Goal: Ask a question

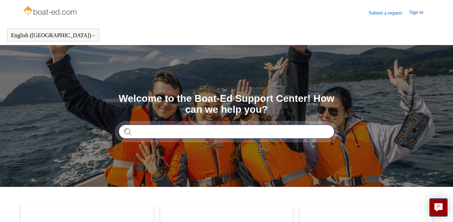
click at [138, 131] on input "Search" at bounding box center [227, 131] width 216 height 14
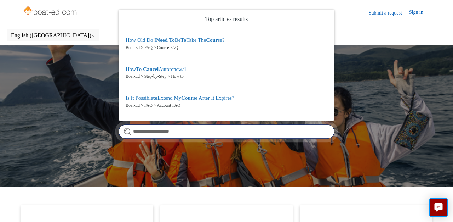
type input "**********"
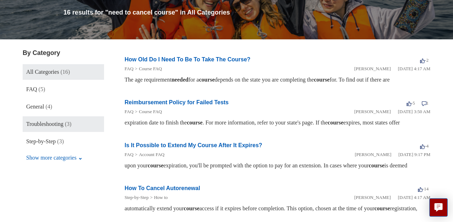
scroll to position [85, 0]
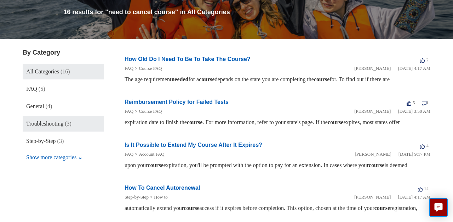
click at [50, 124] on span "Troubleshooting" at bounding box center [44, 123] width 37 height 6
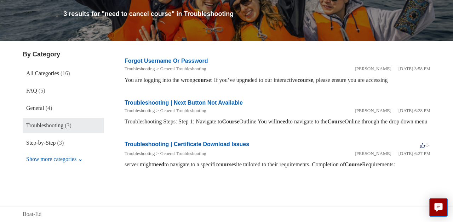
scroll to position [101, 0]
click at [48, 152] on button "Show more categories" at bounding box center [54, 158] width 63 height 13
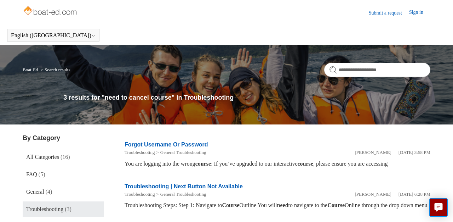
scroll to position [0, 0]
click at [391, 11] on link "Submit a request" at bounding box center [389, 12] width 40 height 7
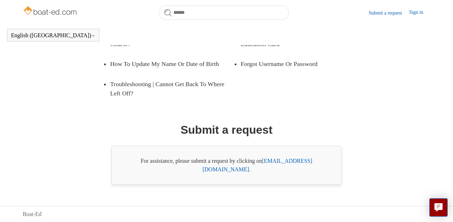
scroll to position [158, 0]
click at [275, 169] on link "[EMAIL_ADDRESS][DOMAIN_NAME]" at bounding box center [258, 165] width 110 height 15
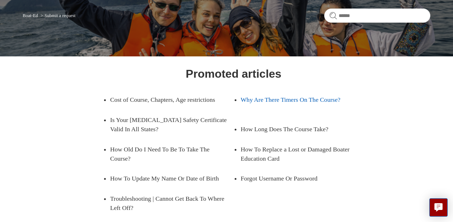
scroll to position [96, 0]
